Goal: Check status: Check status

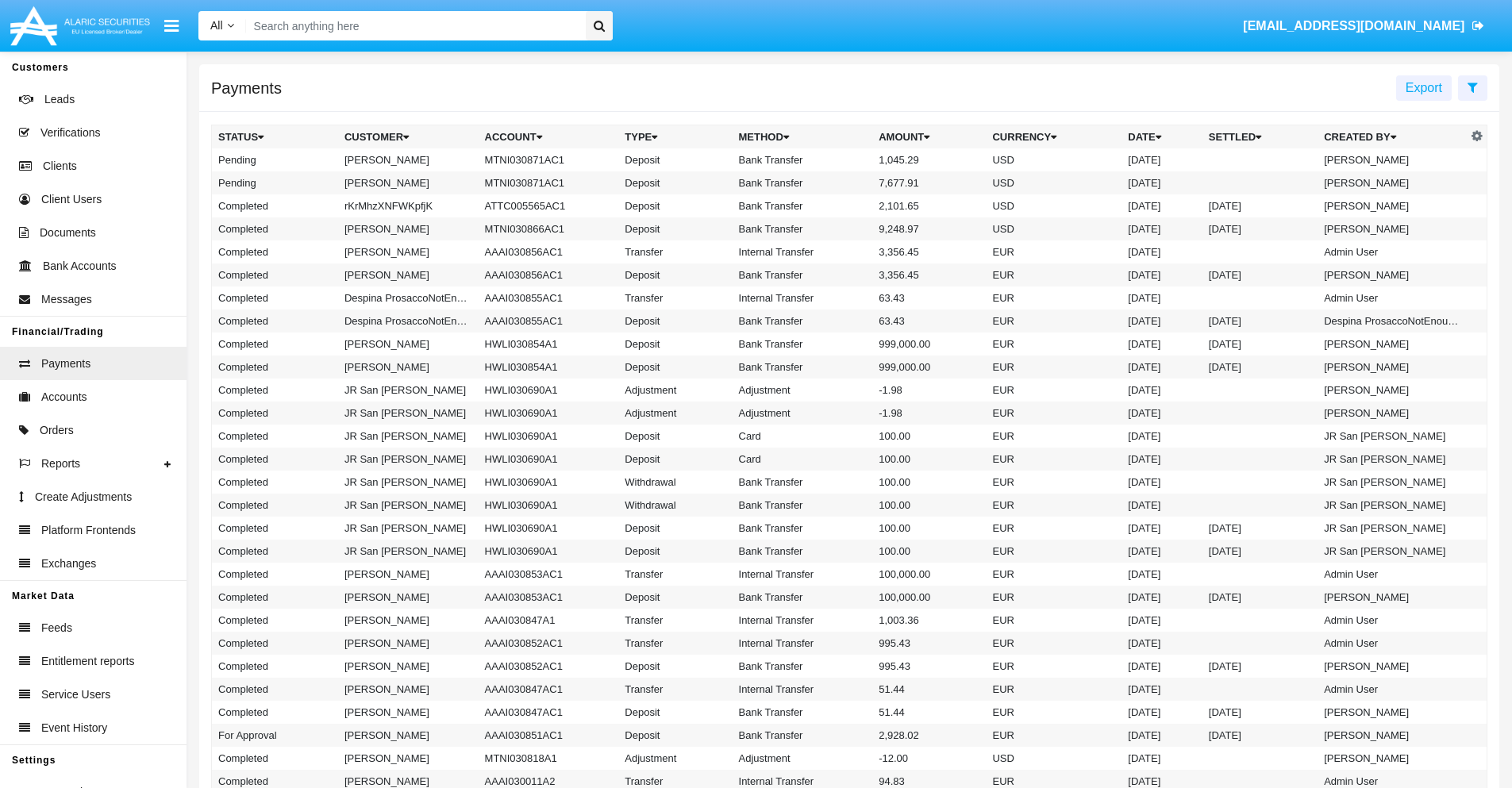
click at [1473, 87] on icon at bounding box center [1472, 87] width 10 height 13
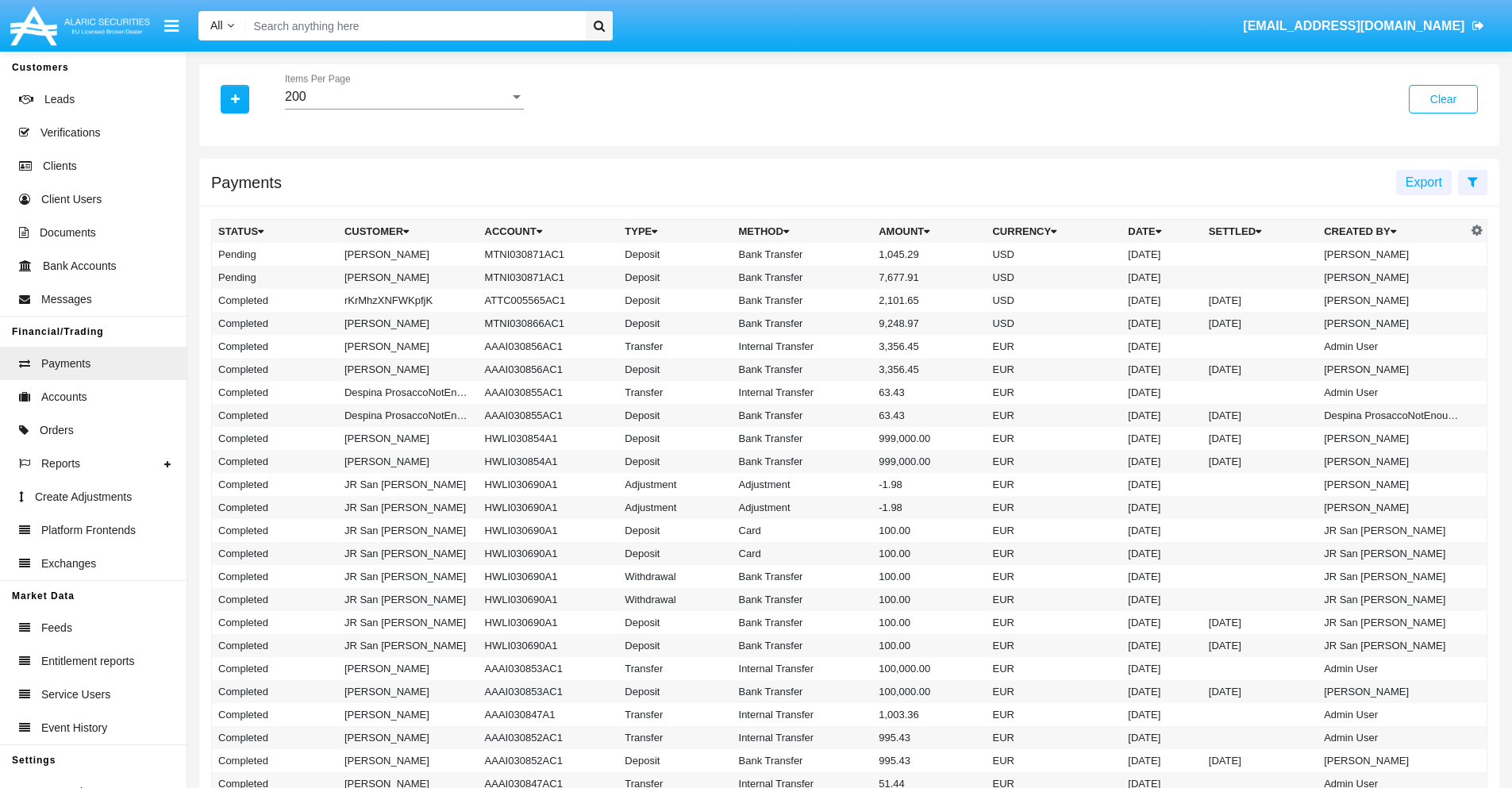
click at [404, 97] on div "200" at bounding box center [397, 97] width 225 height 15
click at [404, 108] on span "10" at bounding box center [404, 108] width 239 height 38
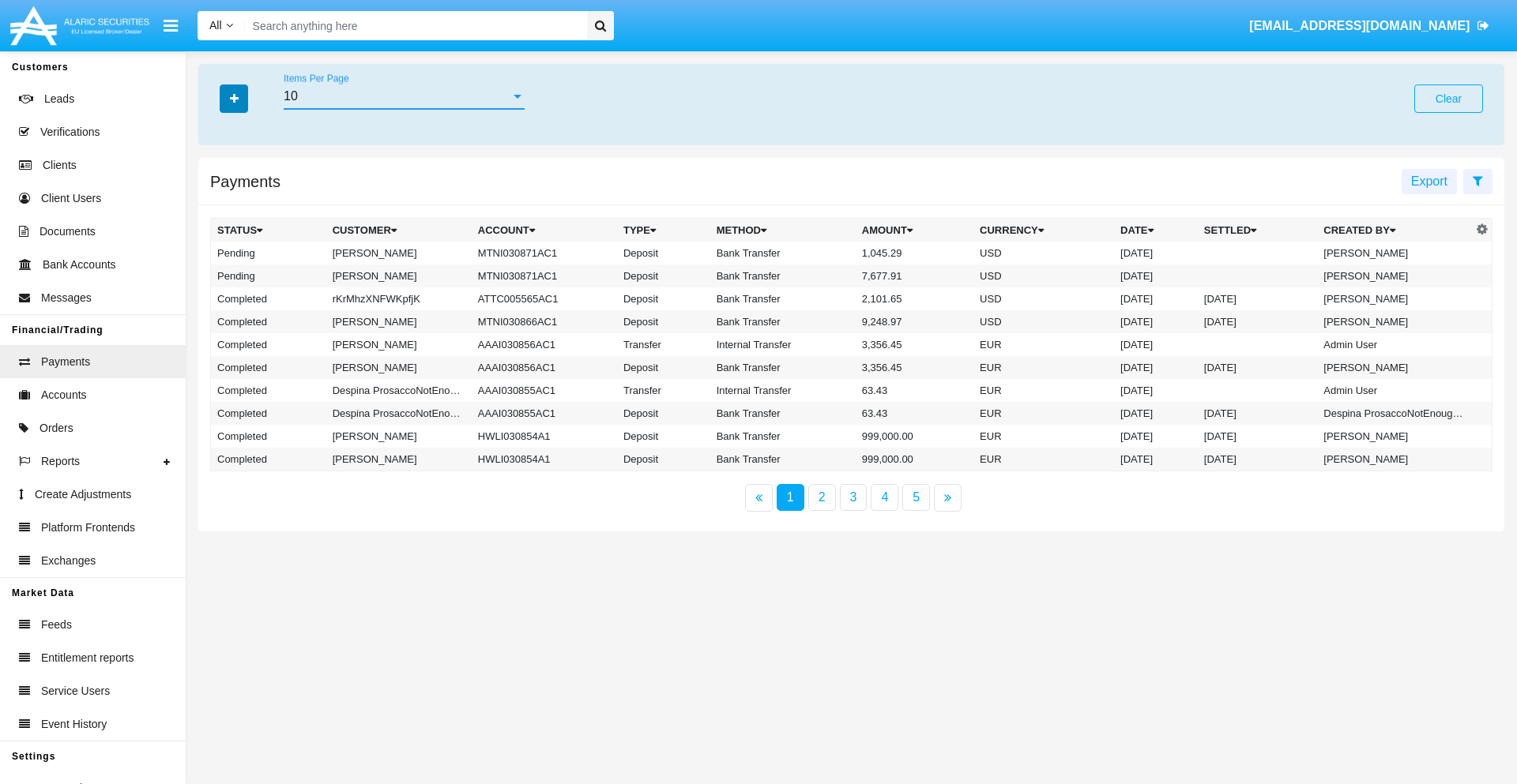
click at [234, 98] on icon "button" at bounding box center [235, 99] width 9 height 11
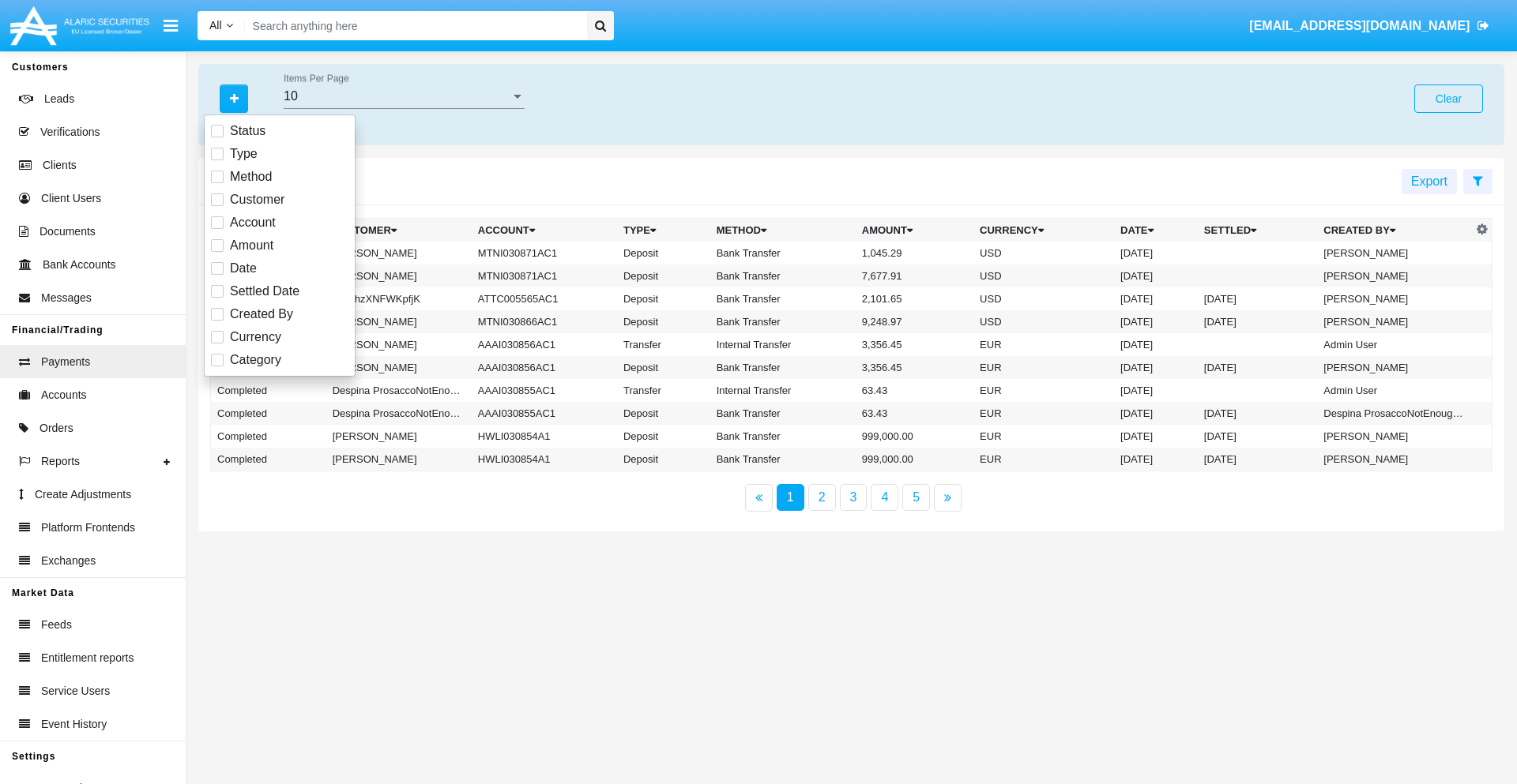
click at [248, 131] on span "Status" at bounding box center [248, 131] width 35 height 19
click at [218, 138] on input "Status" at bounding box center [217, 138] width 1 height 1
checkbox input "true"
click at [234, 98] on icon "button" at bounding box center [235, 99] width 9 height 11
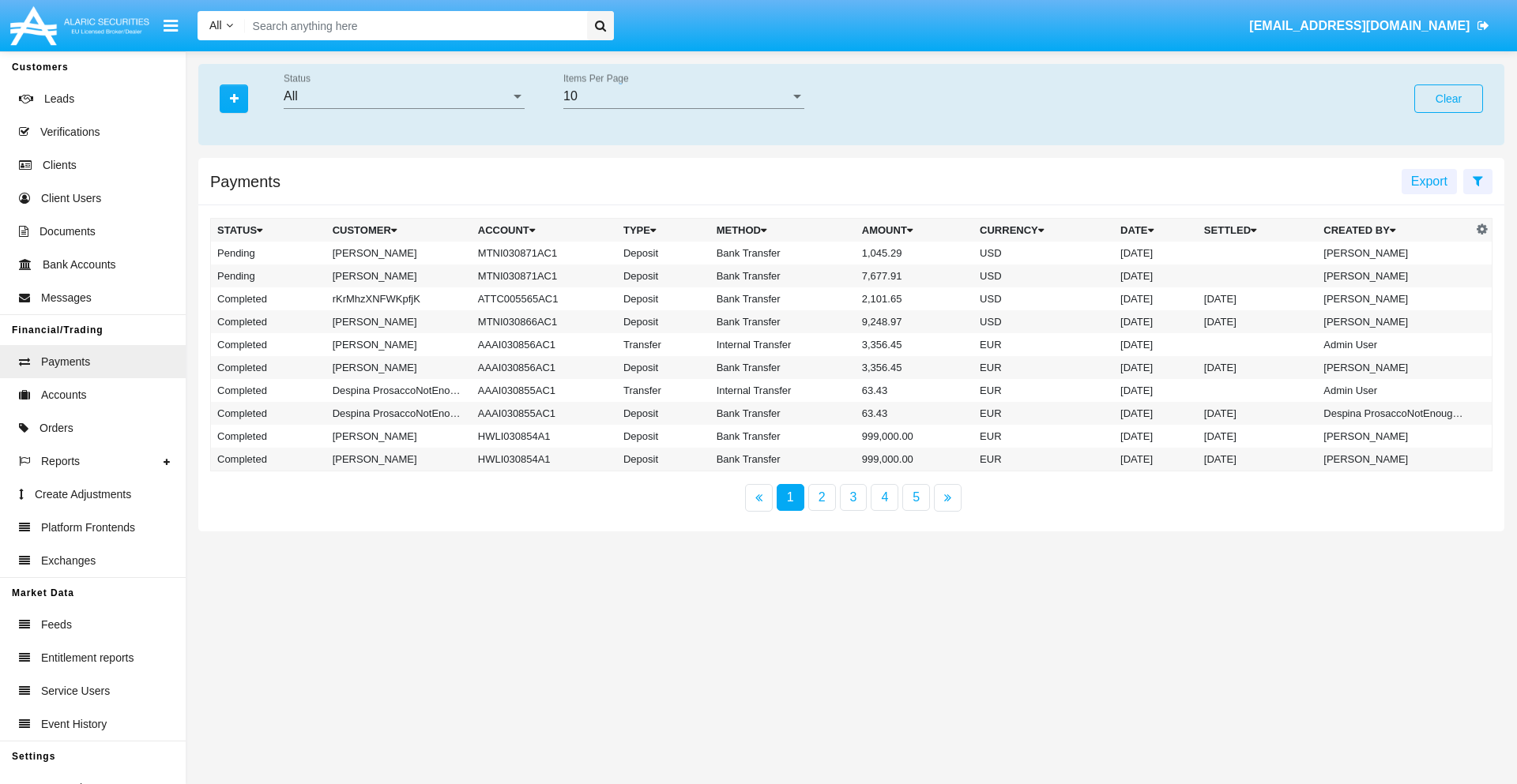
click at [404, 96] on div "All" at bounding box center [397, 96] width 227 height 15
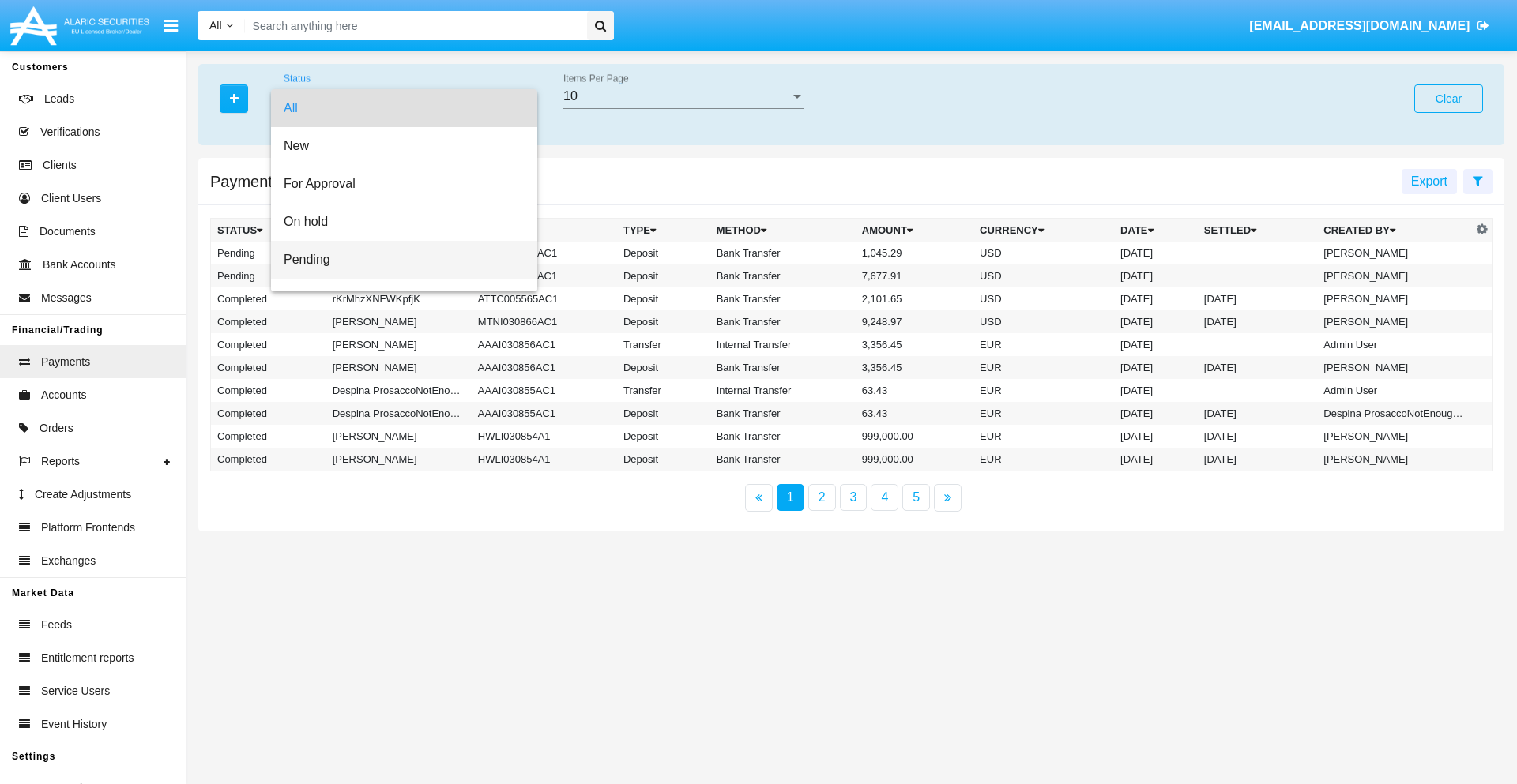
click at [397, 260] on span "Pending" at bounding box center [404, 260] width 241 height 38
